Goal: Task Accomplishment & Management: Use online tool/utility

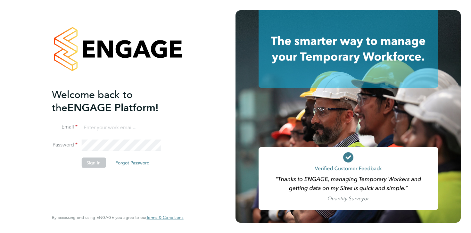
click at [132, 126] on input at bounding box center [120, 128] width 79 height 12
type input "[EMAIL_ADDRESS][DOMAIN_NAME]"
click at [98, 162] on button "Sign In" at bounding box center [93, 163] width 24 height 10
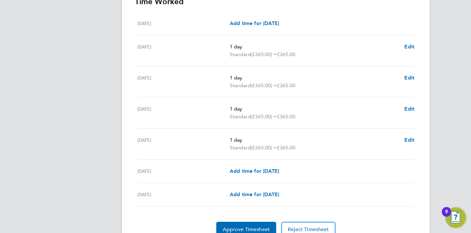
scroll to position [222, 0]
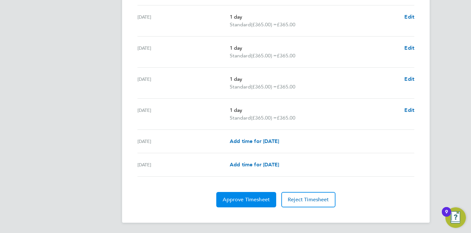
click at [254, 198] on span "Approve Timesheet" at bounding box center [246, 199] width 47 height 6
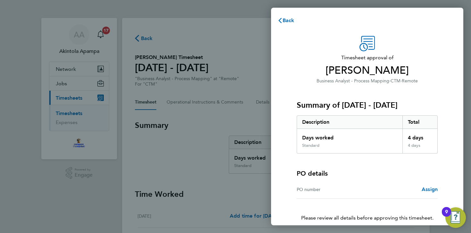
scroll to position [30, 0]
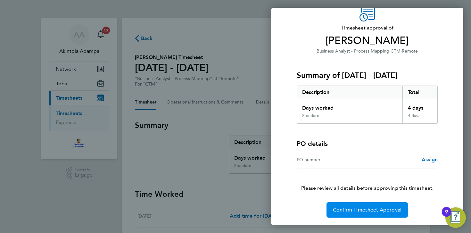
click at [370, 211] on span "Confirm Timesheet Approval" at bounding box center [367, 210] width 69 height 6
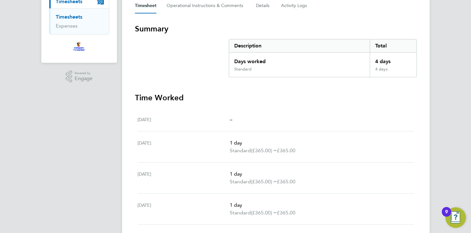
scroll to position [96, 0]
